Goal: Complete application form

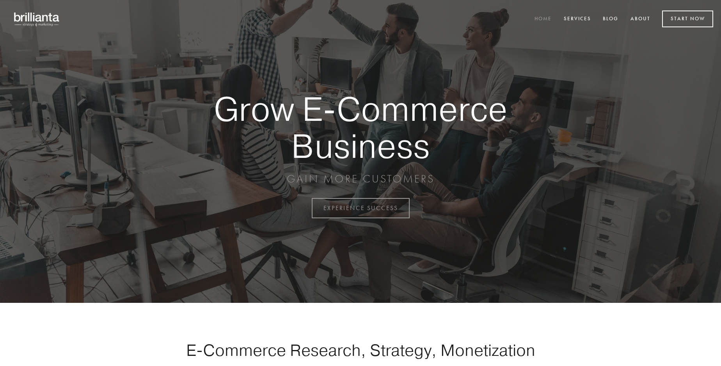
scroll to position [2044, 0]
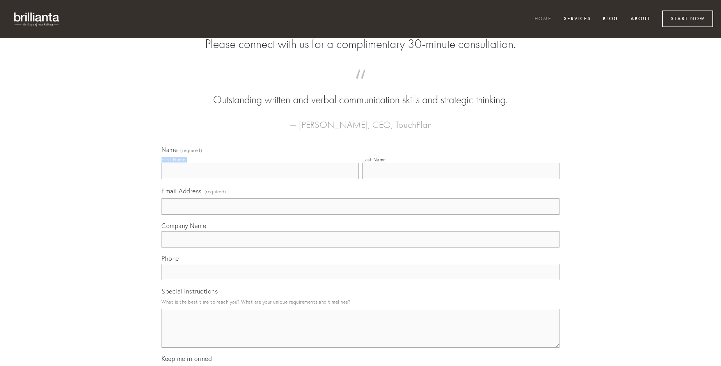
type input "[PERSON_NAME]"
click at [461, 179] on input "Last Name" at bounding box center [460, 171] width 197 height 16
type input "[PERSON_NAME]"
click at [360, 215] on input "Email Address (required)" at bounding box center [360, 206] width 398 height 16
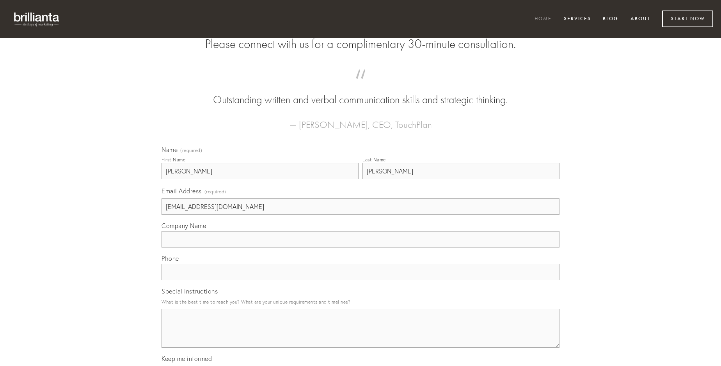
type input "[EMAIL_ADDRESS][DOMAIN_NAME]"
click at [360, 248] on input "Company Name" at bounding box center [360, 239] width 398 height 16
type input "delectus"
click at [360, 280] on input "text" at bounding box center [360, 272] width 398 height 16
click at [360, 335] on textarea "Special Instructions" at bounding box center [360, 328] width 398 height 39
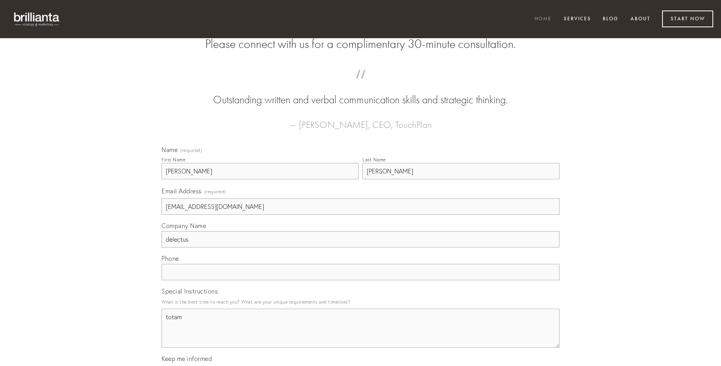
type textarea "totam"
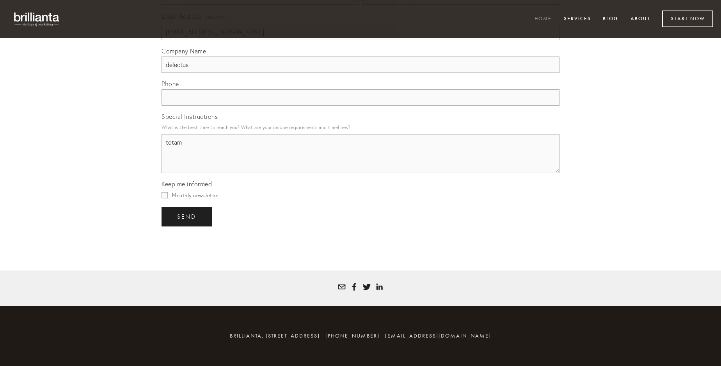
click at [187, 216] on span "send" at bounding box center [186, 216] width 19 height 7
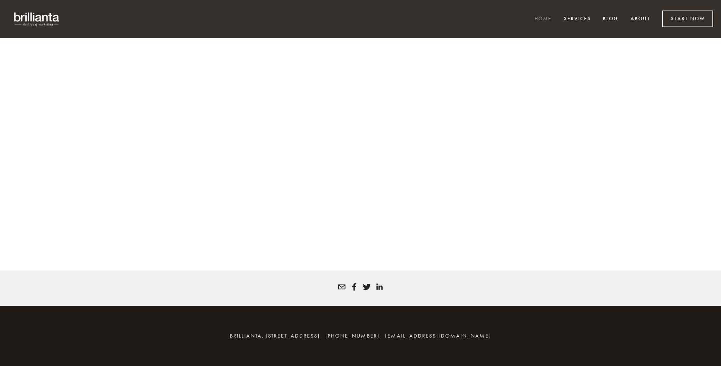
scroll to position [2034, 0]
